Goal: Task Accomplishment & Management: Use online tool/utility

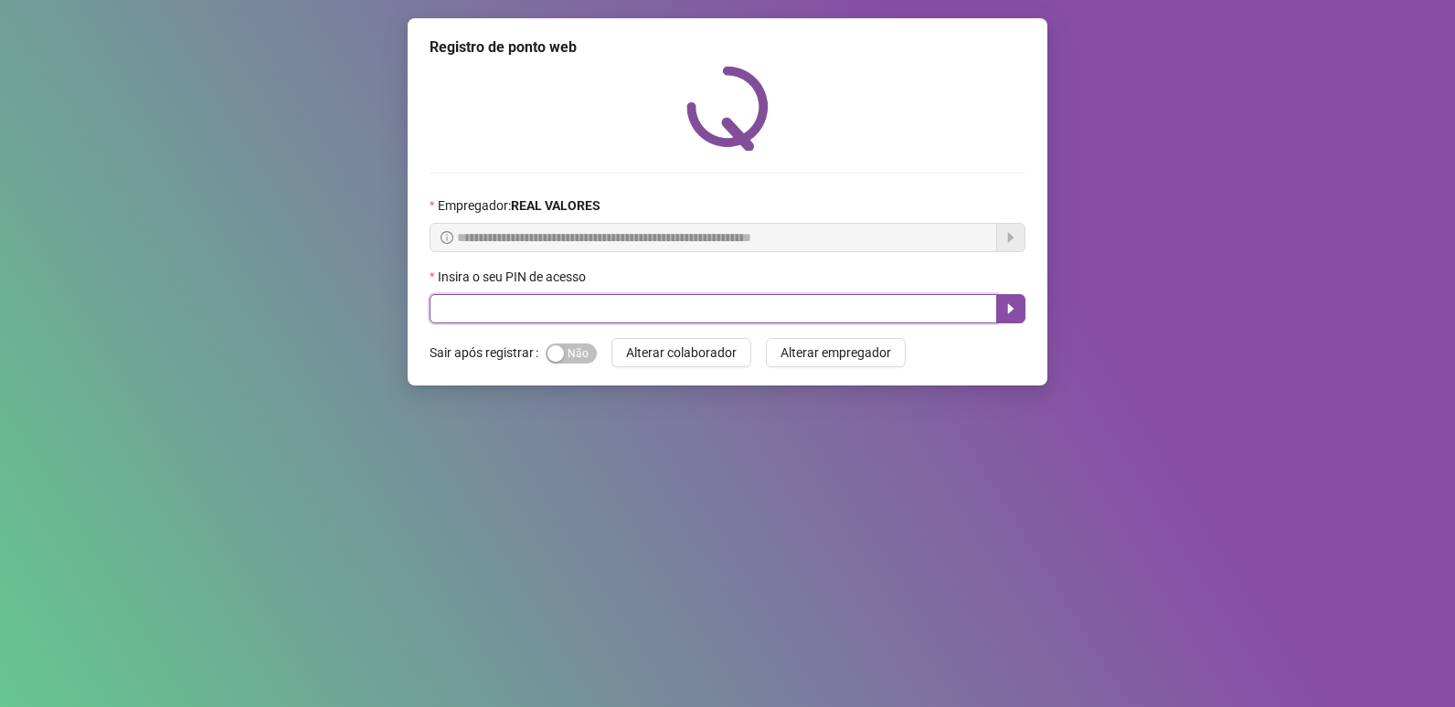
click at [540, 320] on input "text" at bounding box center [714, 308] width 568 height 29
type input "*****"
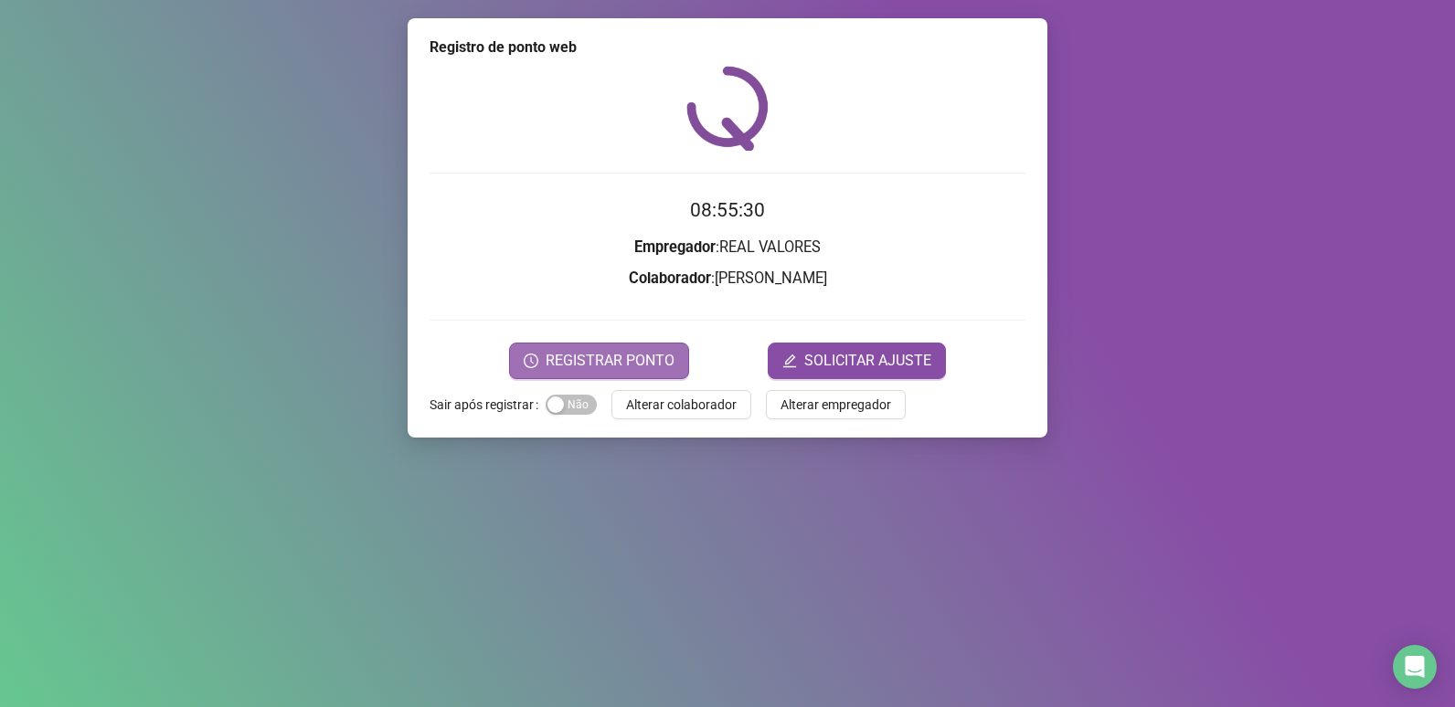
click at [587, 361] on span "REGISTRAR PONTO" at bounding box center [610, 361] width 129 height 22
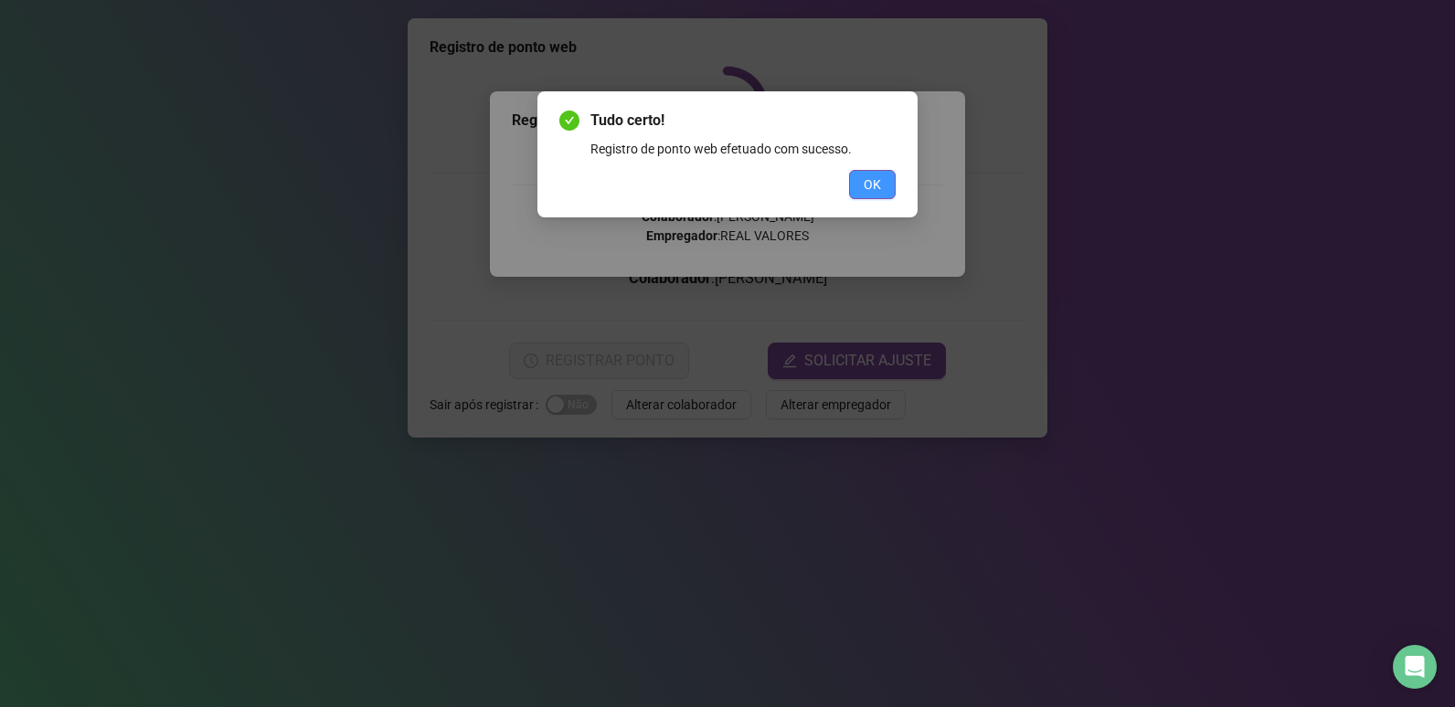
click at [880, 186] on span "OK" at bounding box center [872, 185] width 17 height 20
